Goal: Use online tool/utility: Utilize a website feature to perform a specific function

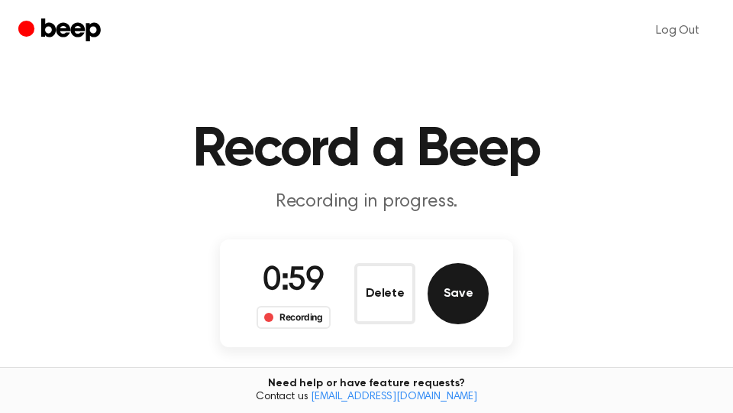
click at [461, 295] on button "Save" at bounding box center [458, 293] width 61 height 61
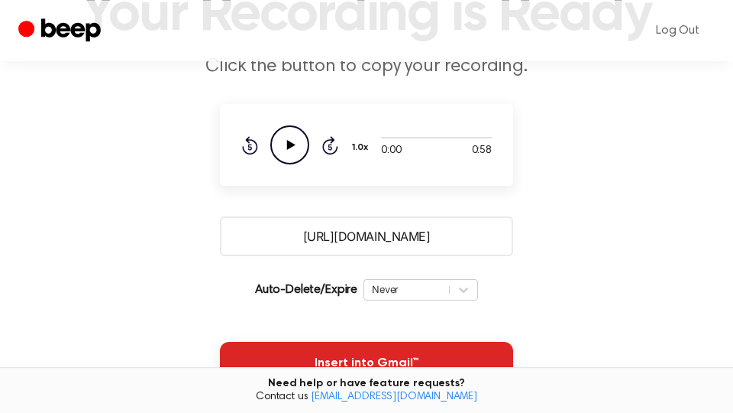
scroll to position [260, 0]
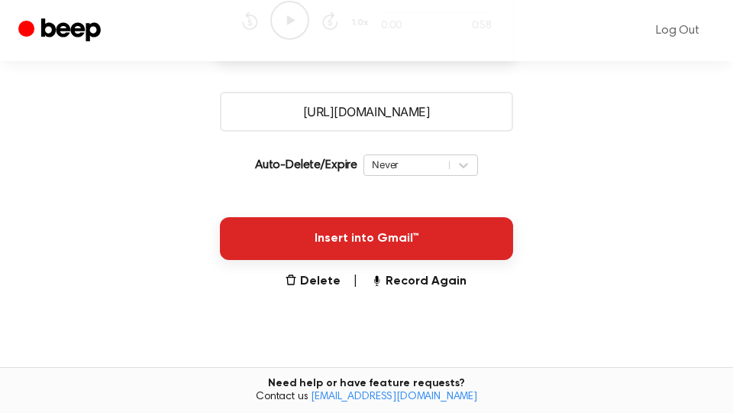
click at [457, 251] on button "Insert into Gmail™" at bounding box center [366, 238] width 293 height 43
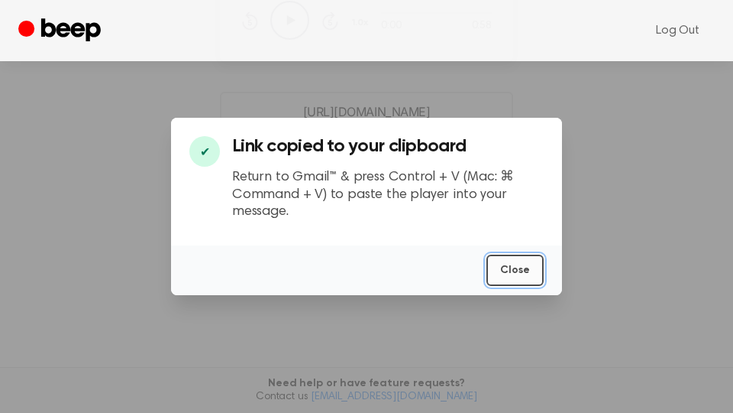
click at [524, 275] on button "Close" at bounding box center [515, 269] width 57 height 31
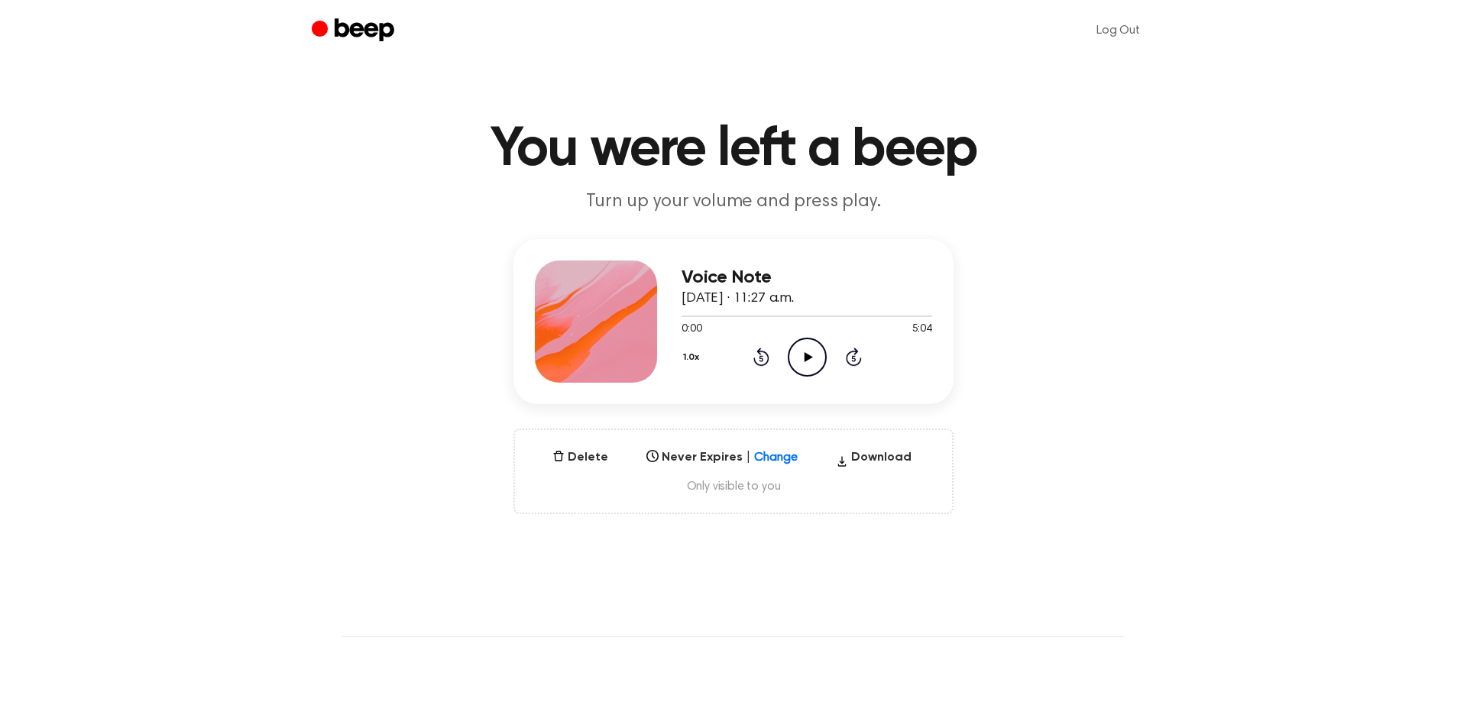
click at [814, 364] on icon "Play Audio" at bounding box center [807, 357] width 39 height 39
click at [804, 367] on icon "Pause Audio" at bounding box center [807, 357] width 39 height 39
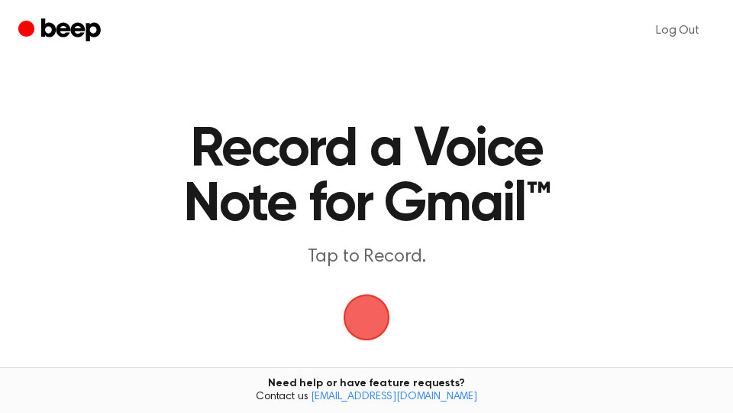
click at [373, 321] on span "button" at bounding box center [367, 318] width 50 height 50
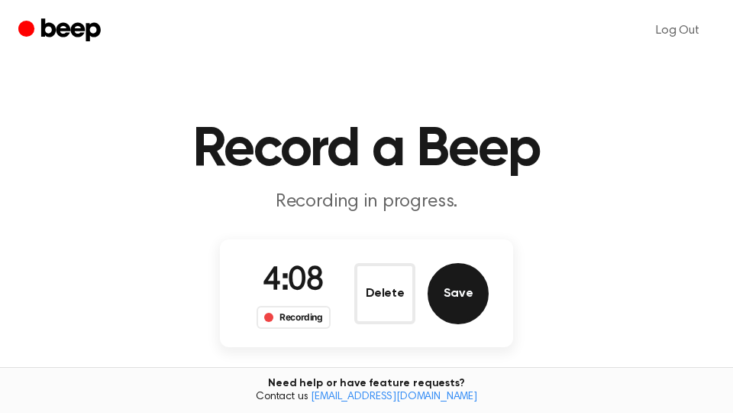
click at [451, 293] on button "Save" at bounding box center [458, 293] width 61 height 61
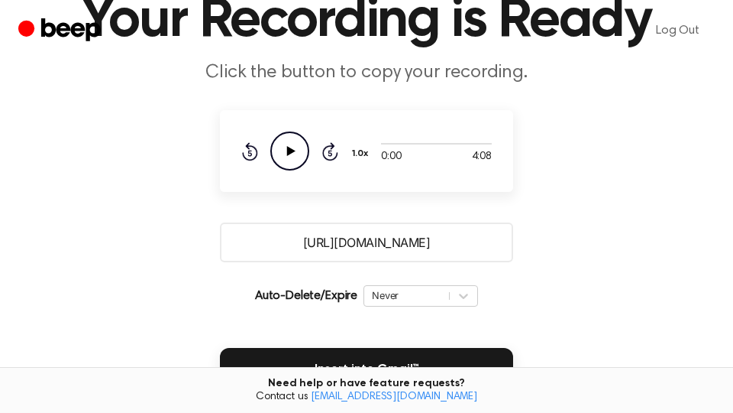
scroll to position [260, 0]
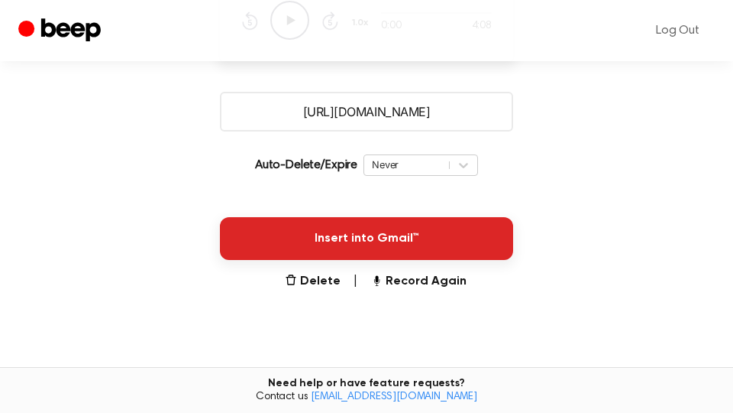
click at [474, 238] on button "Insert into Gmail™" at bounding box center [366, 238] width 293 height 43
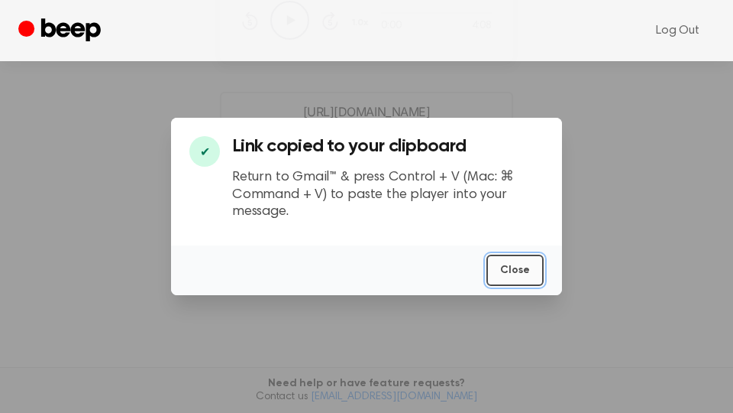
click at [518, 271] on button "Close" at bounding box center [515, 269] width 57 height 31
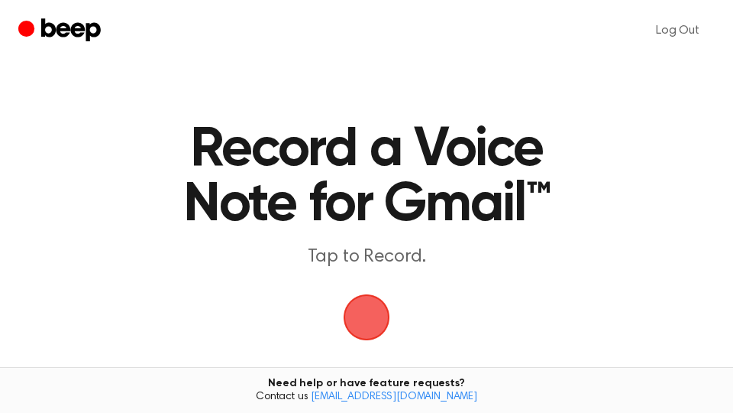
click at [377, 312] on span "button" at bounding box center [366, 317] width 43 height 43
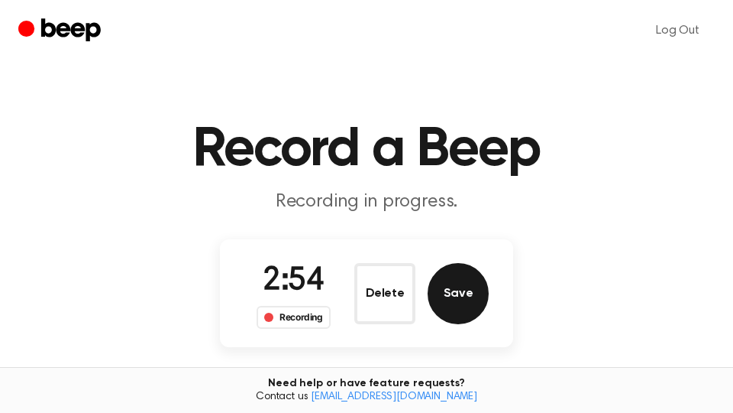
click at [458, 305] on button "Save" at bounding box center [458, 293] width 61 height 61
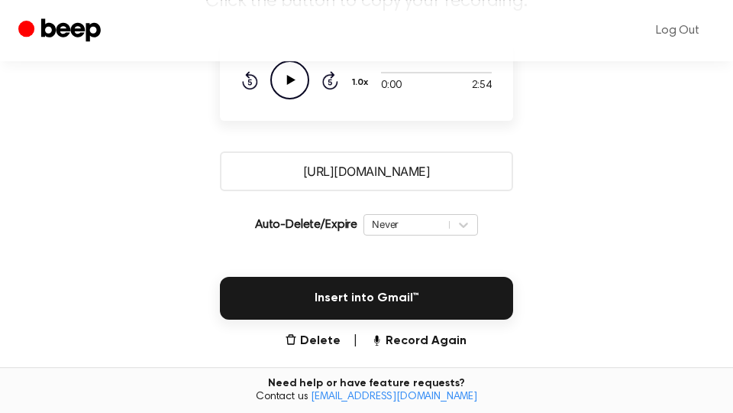
scroll to position [260, 0]
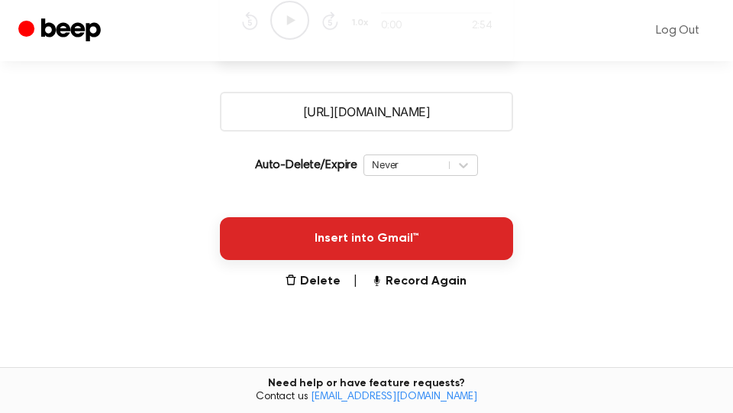
click at [471, 244] on button "Insert into Gmail™" at bounding box center [366, 238] width 293 height 43
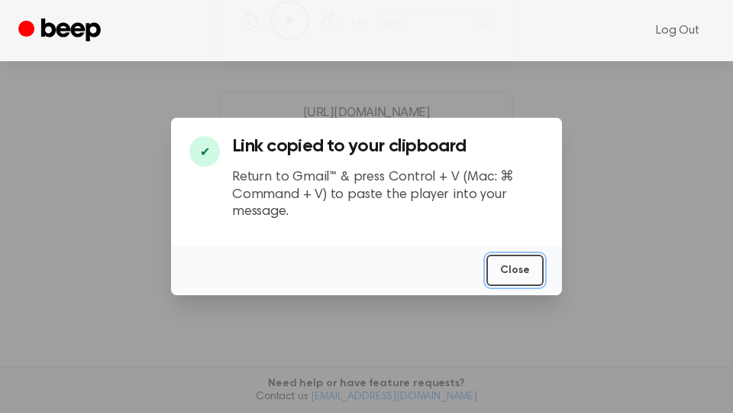
click at [516, 270] on button "Close" at bounding box center [515, 269] width 57 height 31
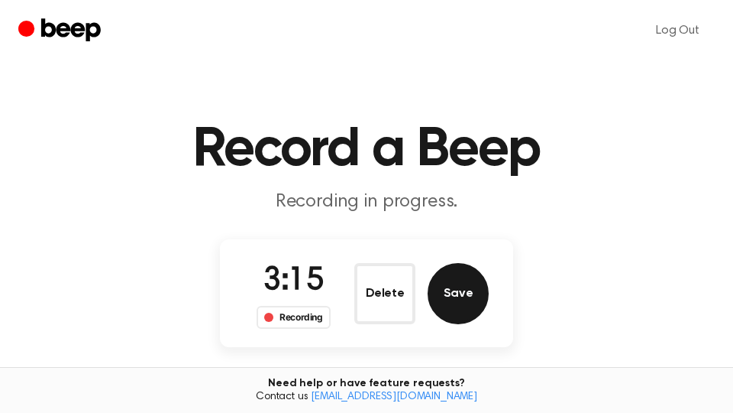
click at [483, 296] on button "Save" at bounding box center [458, 293] width 61 height 61
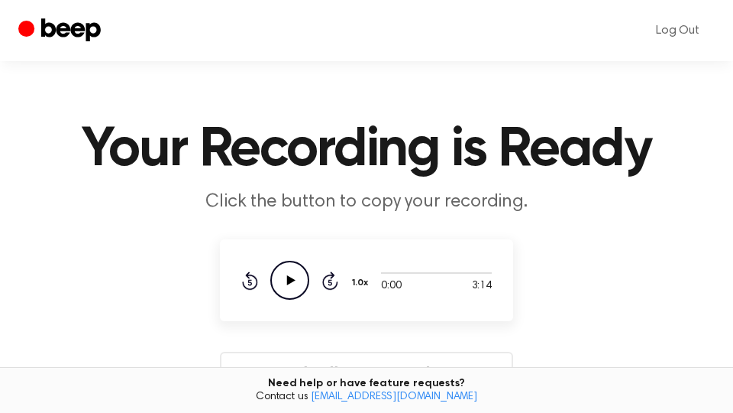
scroll to position [260, 0]
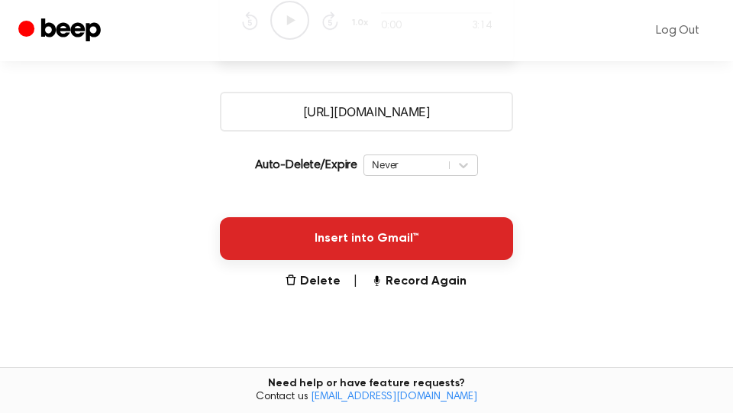
click at [440, 238] on button "Insert into Gmail™" at bounding box center [366, 238] width 293 height 43
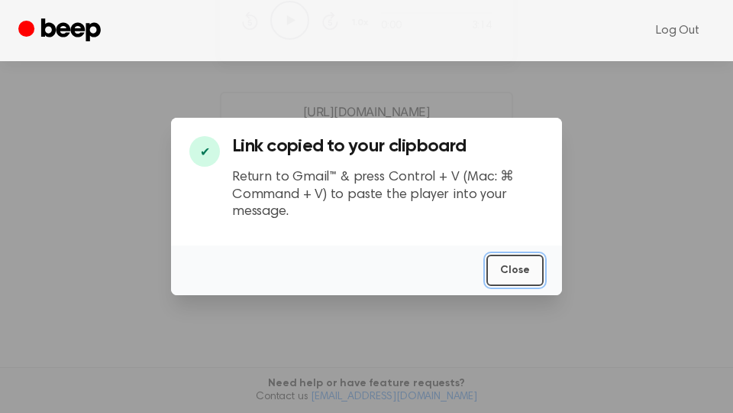
click at [516, 267] on button "Close" at bounding box center [515, 269] width 57 height 31
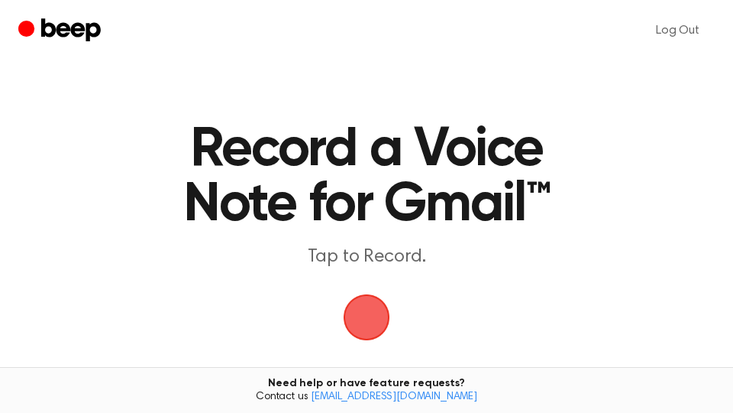
drag, startPoint x: 370, startPoint y: 306, endPoint x: 578, endPoint y: 97, distance: 295.5
click at [378, 299] on span "button" at bounding box center [366, 316] width 67 height 67
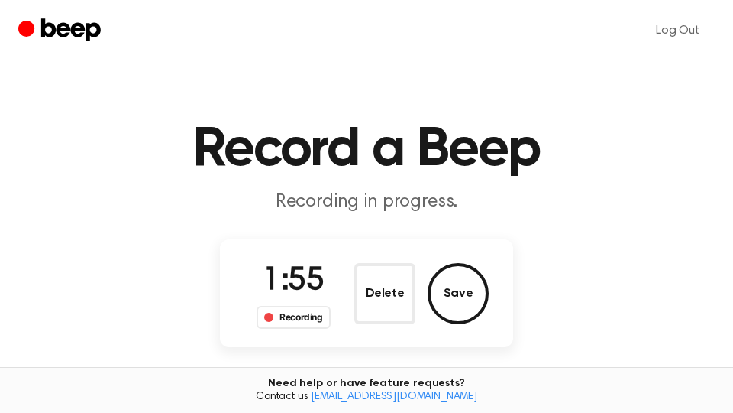
click at [473, 304] on button "Save" at bounding box center [458, 293] width 61 height 61
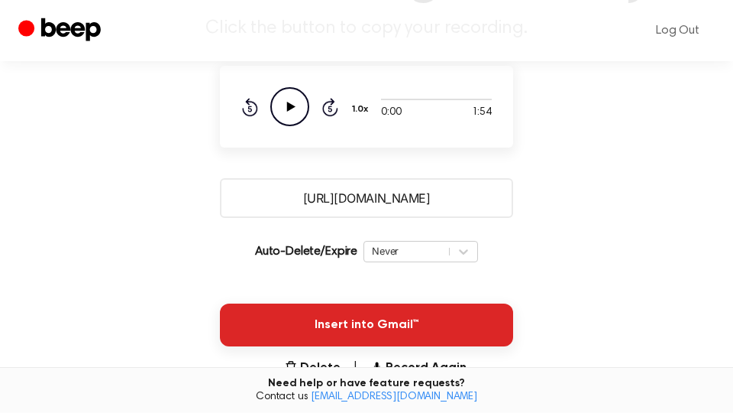
scroll to position [260, 0]
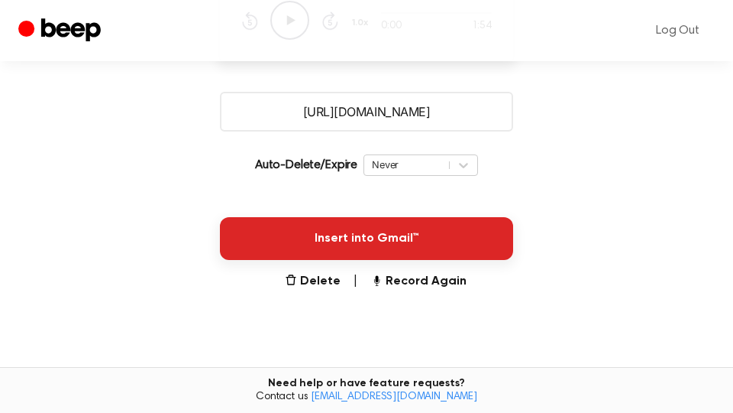
click at [458, 243] on button "Insert into Gmail™" at bounding box center [366, 238] width 293 height 43
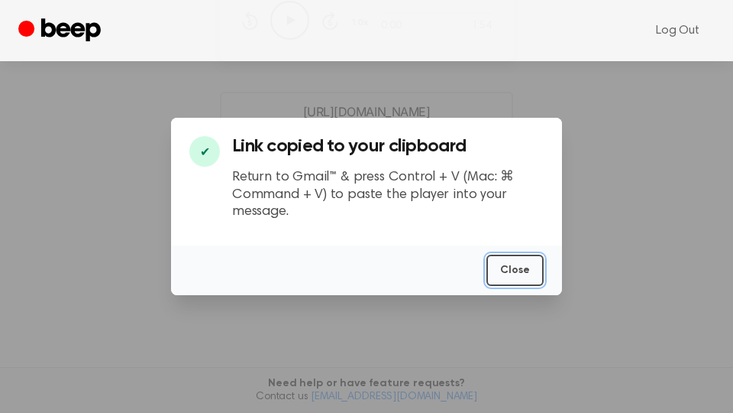
click at [523, 273] on button "Close" at bounding box center [515, 269] width 57 height 31
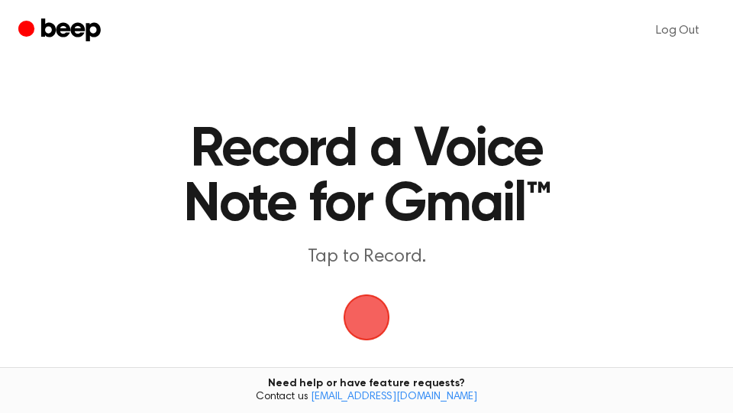
click at [372, 312] on span "button" at bounding box center [367, 317] width 47 height 47
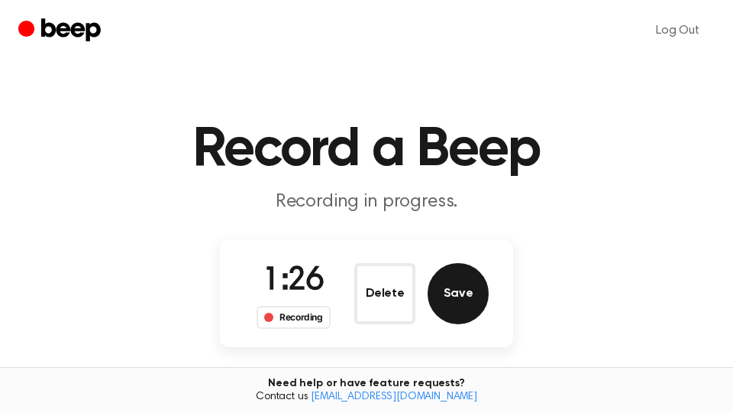
click at [470, 295] on button "Save" at bounding box center [458, 293] width 61 height 61
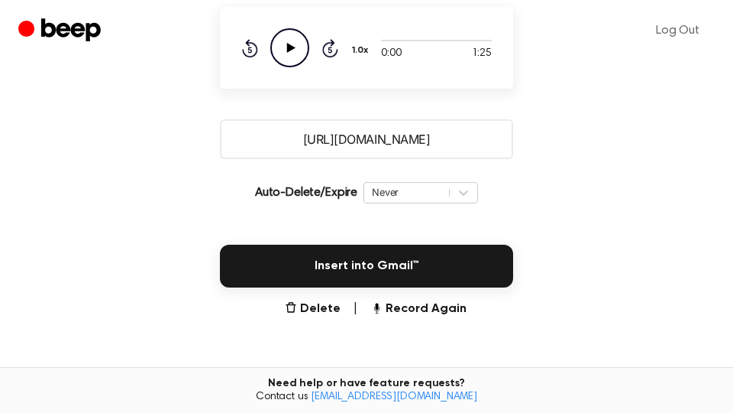
scroll to position [405, 0]
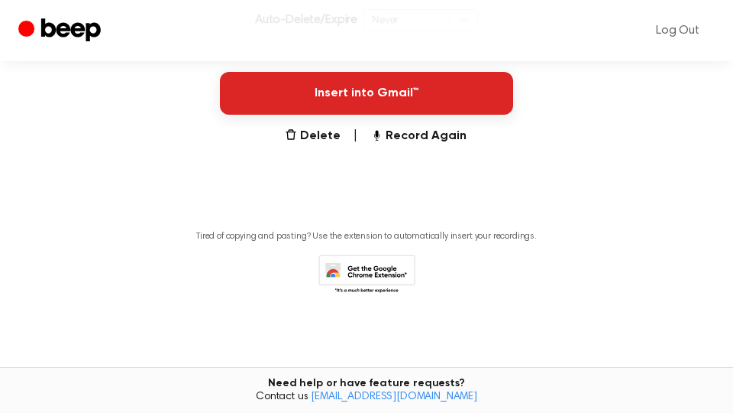
click at [450, 99] on button "Insert into Gmail™" at bounding box center [366, 93] width 293 height 43
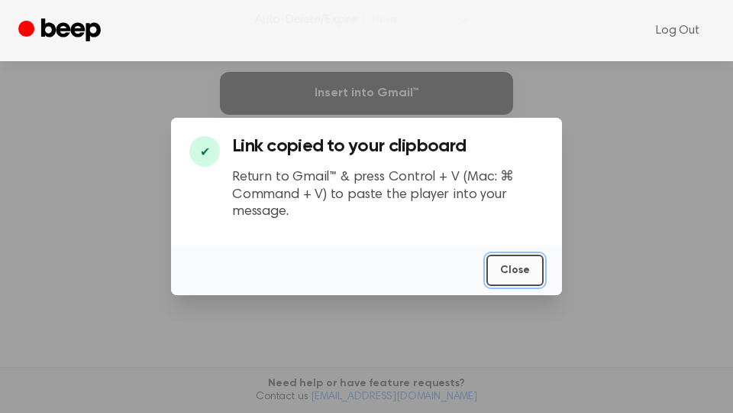
click at [520, 272] on button "Close" at bounding box center [515, 269] width 57 height 31
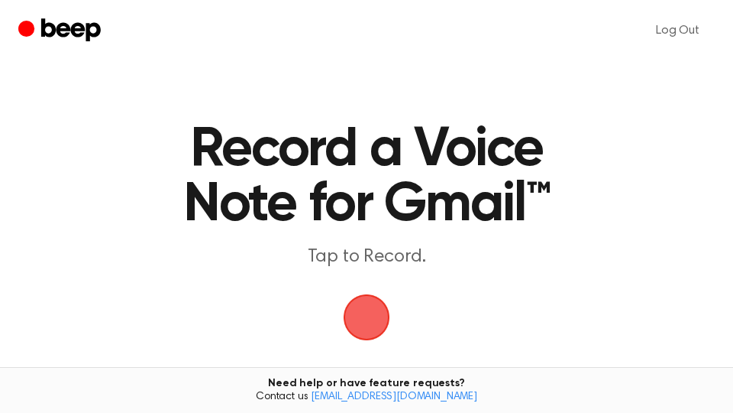
drag, startPoint x: 353, startPoint y: 306, endPoint x: 460, endPoint y: 78, distance: 252.2
click at [354, 305] on span "button" at bounding box center [367, 317] width 47 height 47
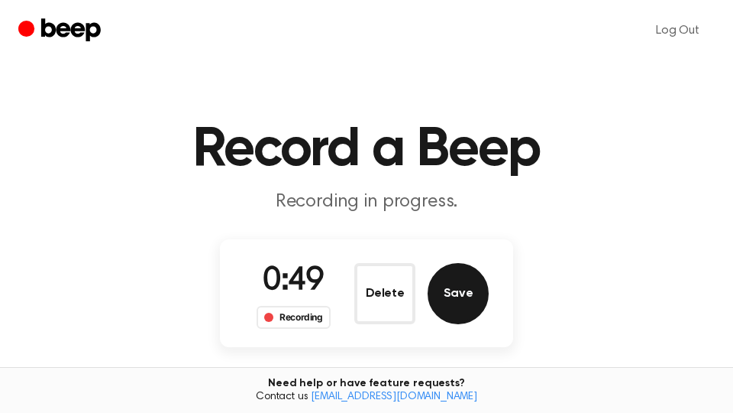
click at [467, 300] on button "Save" at bounding box center [458, 293] width 61 height 61
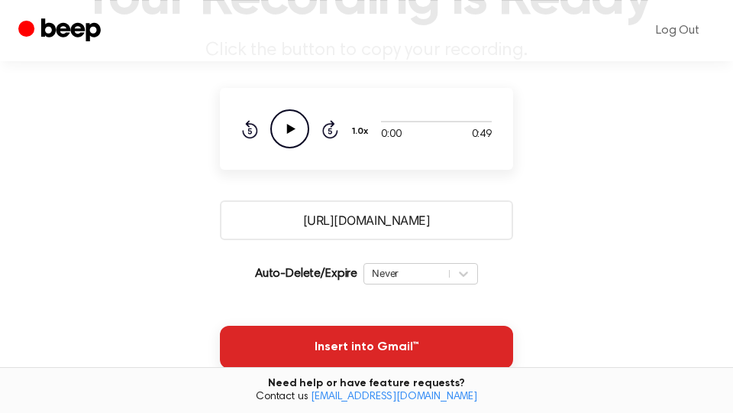
scroll to position [260, 0]
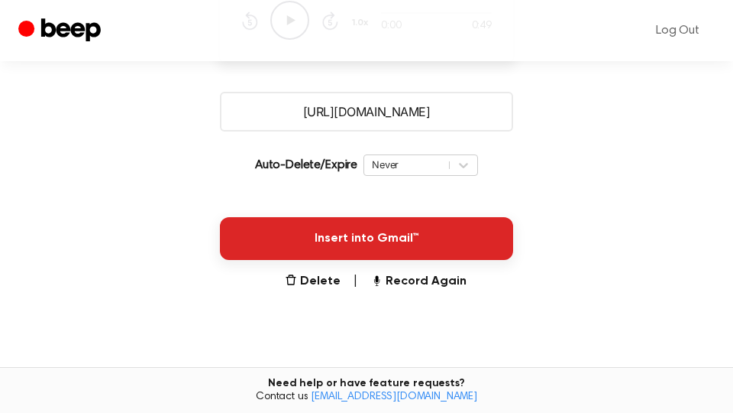
click at [459, 239] on button "Insert into Gmail™" at bounding box center [366, 238] width 293 height 43
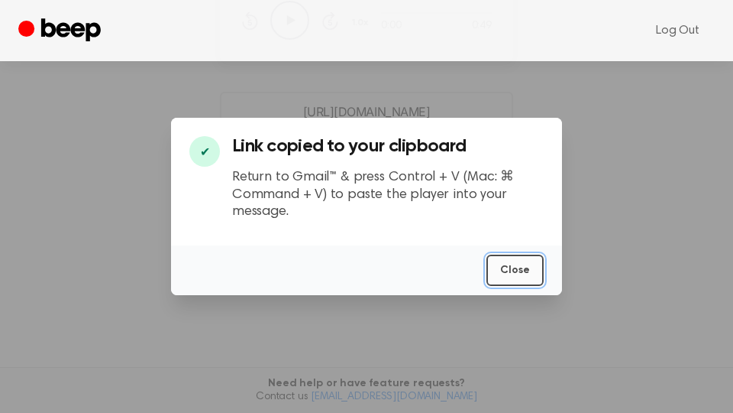
click at [500, 258] on button "Close" at bounding box center [515, 269] width 57 height 31
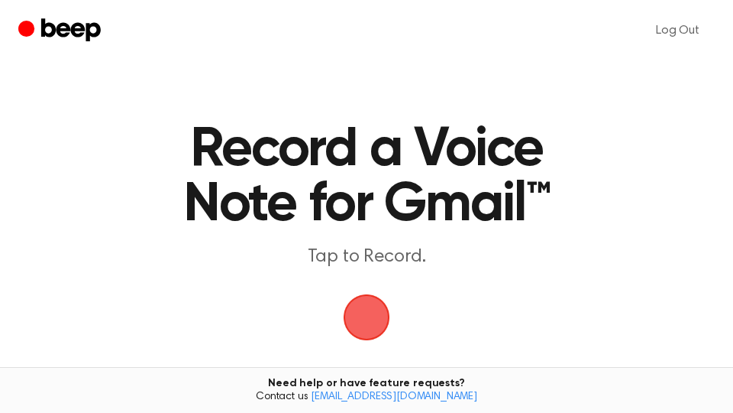
drag, startPoint x: 365, startPoint y: 305, endPoint x: 383, endPoint y: 299, distance: 19.3
click at [367, 305] on span "button" at bounding box center [366, 317] width 43 height 43
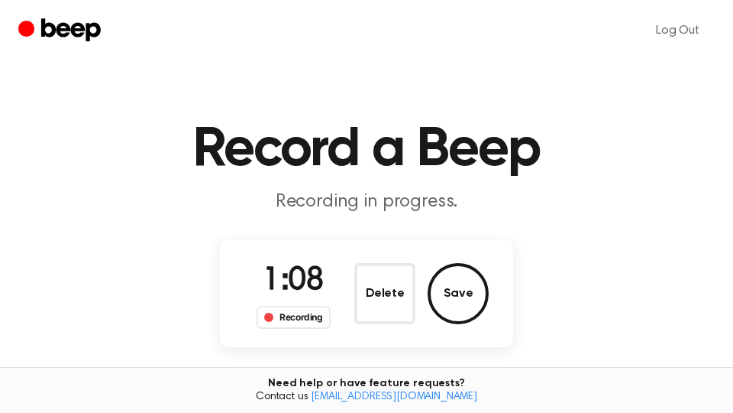
click at [468, 282] on button "Save" at bounding box center [458, 293] width 61 height 61
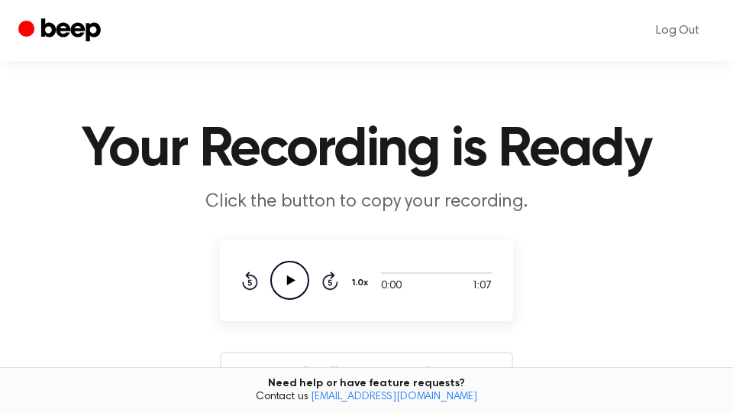
scroll to position [260, 0]
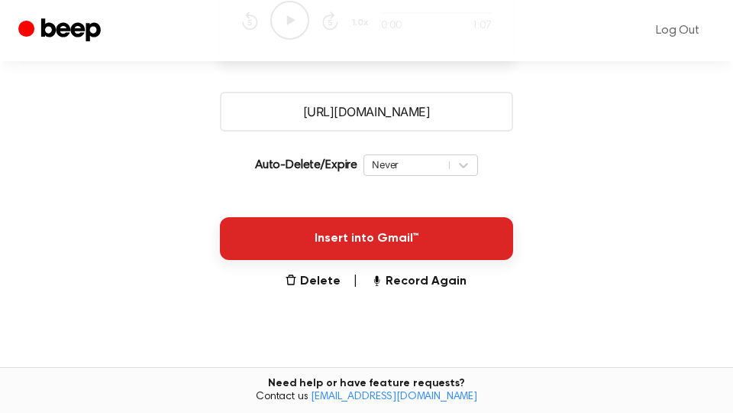
click at [409, 236] on button "Insert into Gmail™" at bounding box center [366, 238] width 293 height 43
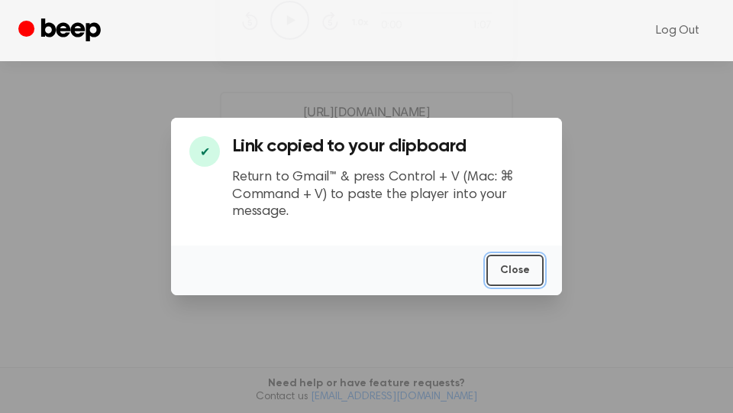
drag, startPoint x: 531, startPoint y: 269, endPoint x: 523, endPoint y: 225, distance: 44.3
click at [532, 268] on button "Close" at bounding box center [515, 269] width 57 height 31
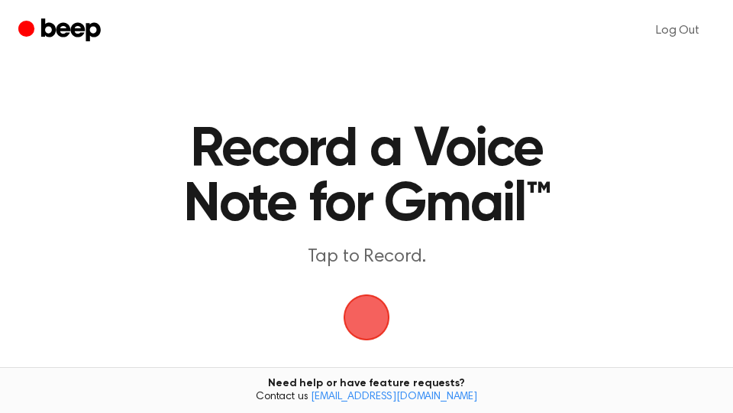
click at [378, 318] on span "button" at bounding box center [367, 317] width 86 height 86
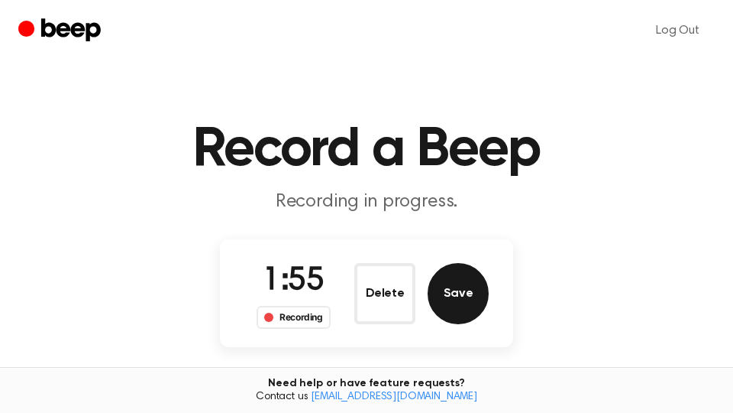
click at [461, 277] on button "Save" at bounding box center [458, 293] width 61 height 61
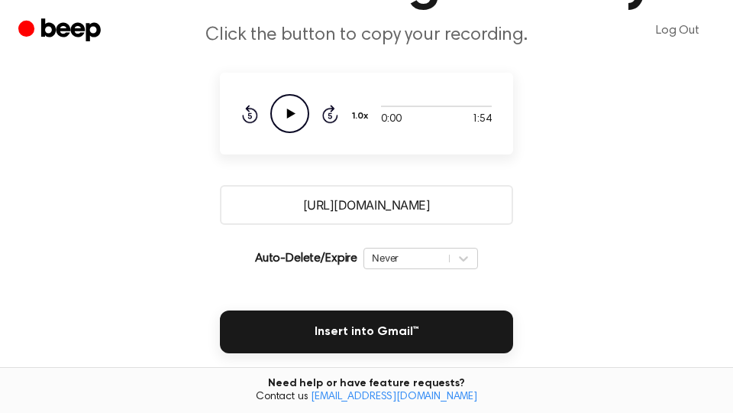
scroll to position [260, 0]
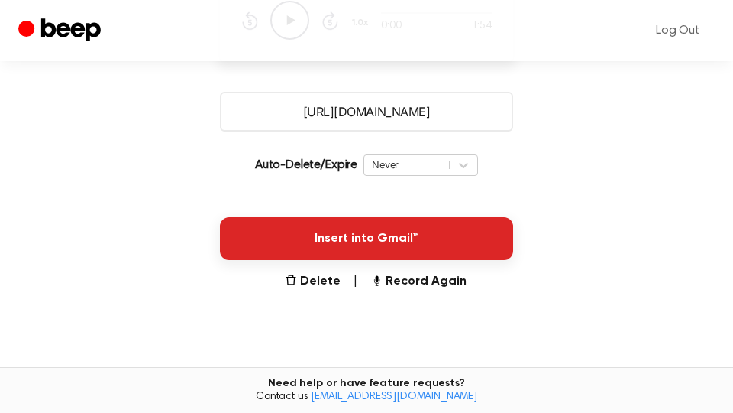
click at [484, 248] on button "Insert into Gmail™" at bounding box center [366, 238] width 293 height 43
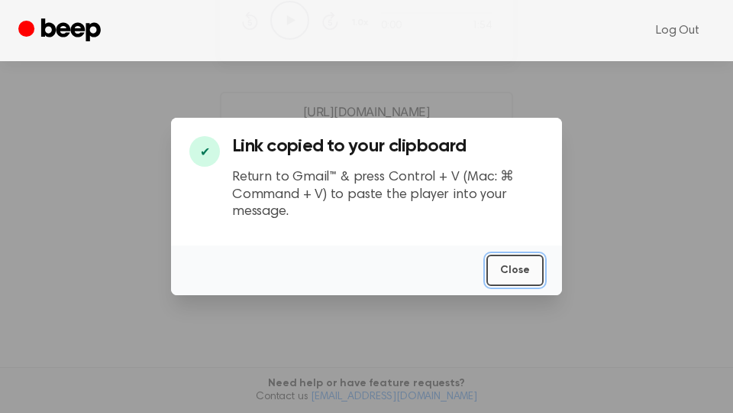
click at [517, 273] on button "Close" at bounding box center [515, 269] width 57 height 31
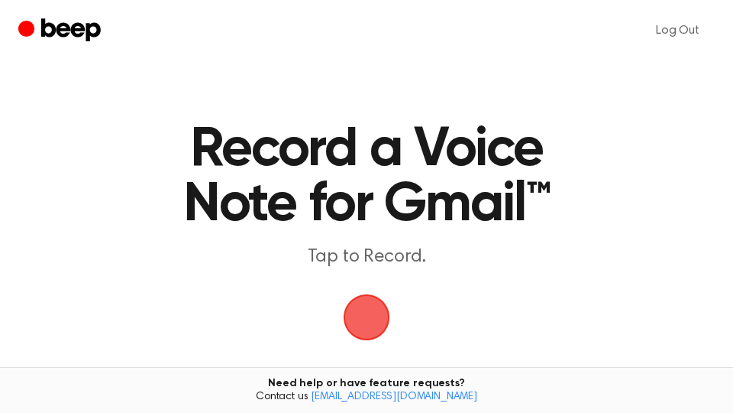
click at [370, 318] on span "button" at bounding box center [366, 317] width 74 height 74
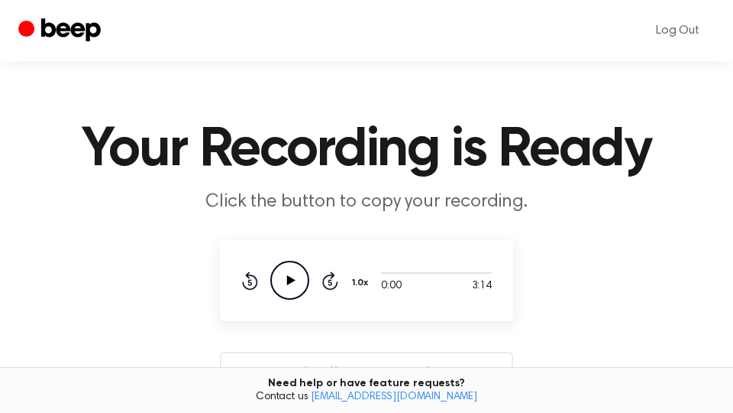
scroll to position [260, 0]
